Goal: Answer question/provide support: Share knowledge or assist other users

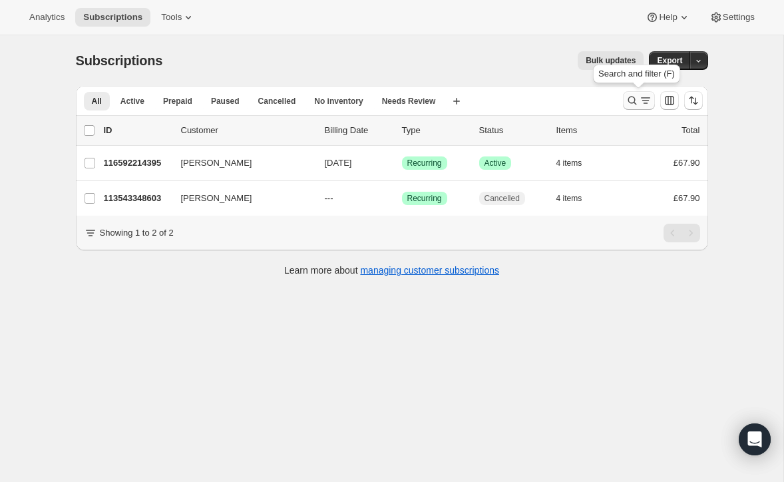
click at [629, 96] on icon "Search and filter results" at bounding box center [632, 100] width 13 height 13
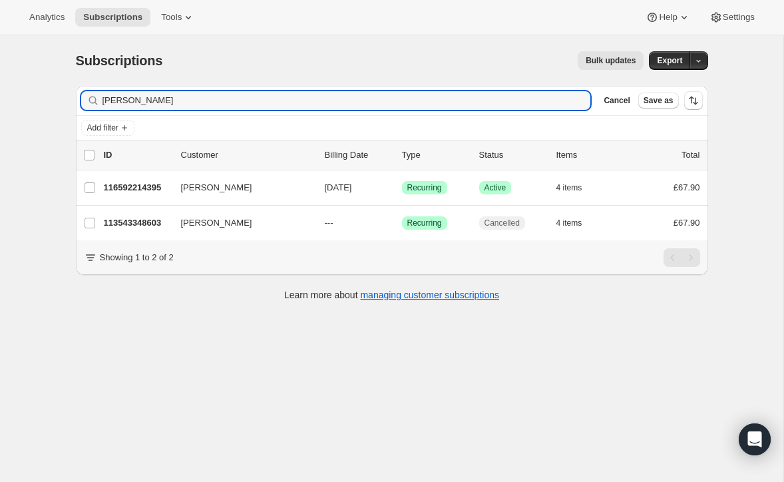
drag, startPoint x: 174, startPoint y: 101, endPoint x: 73, endPoint y: 68, distance: 105.9
click at [75, 69] on div "Subscriptions. This page is ready Subscriptions Bulk updates More actions Bulk …" at bounding box center [392, 175] width 664 height 280
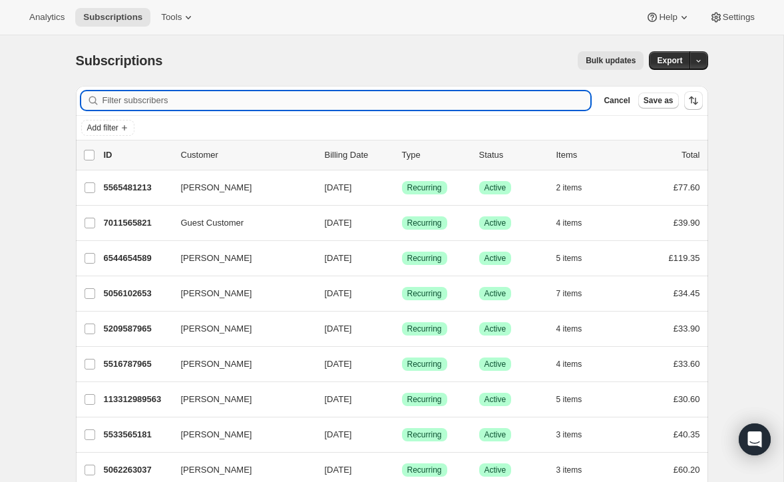
click at [198, 102] on input "Filter subscribers" at bounding box center [346, 100] width 489 height 19
paste input "[PERSON_NAME]"
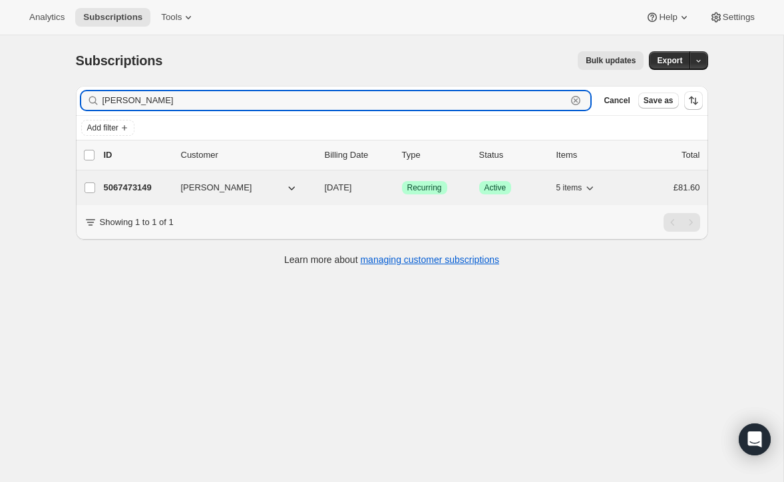
type input "[PERSON_NAME]"
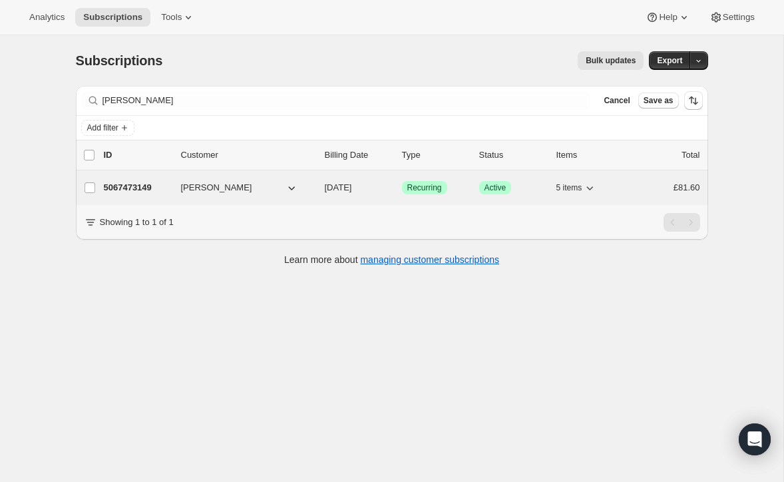
click at [146, 185] on p "5067473149" at bounding box center [137, 187] width 67 height 13
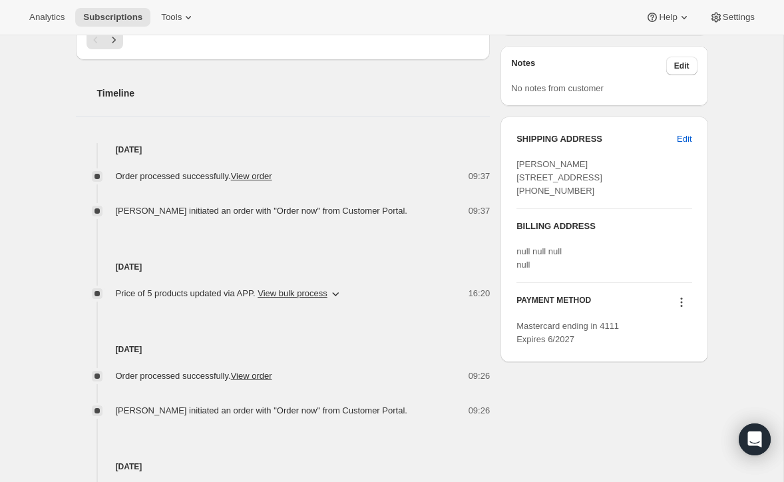
scroll to position [465, 0]
click at [681, 305] on icon at bounding box center [681, 304] width 2 height 2
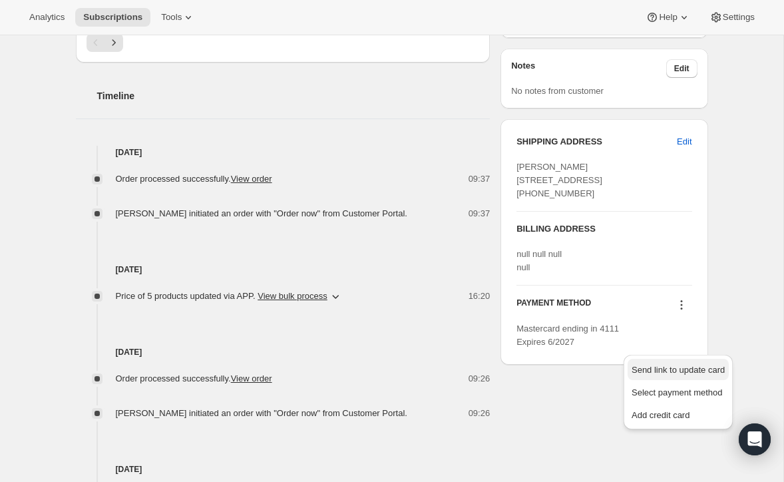
click at [676, 369] on span "Send link to update card" at bounding box center [678, 370] width 93 height 10
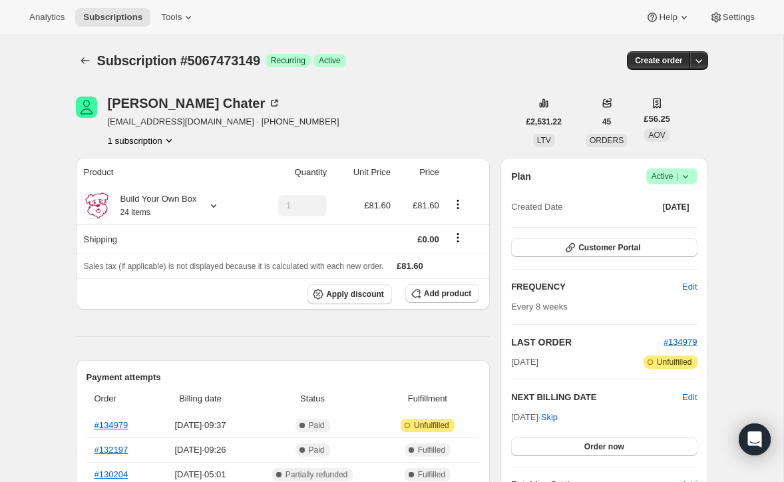
scroll to position [462, 0]
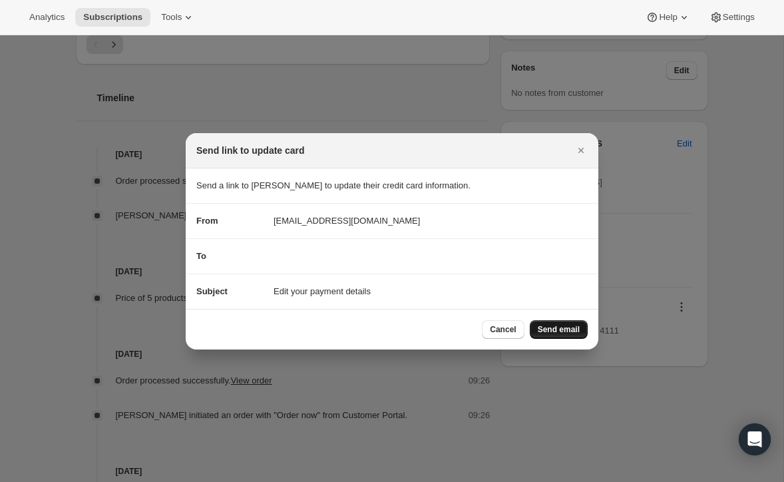
click at [569, 324] on span "Send email" at bounding box center [559, 329] width 42 height 11
